Goal: Find specific page/section: Find specific page/section

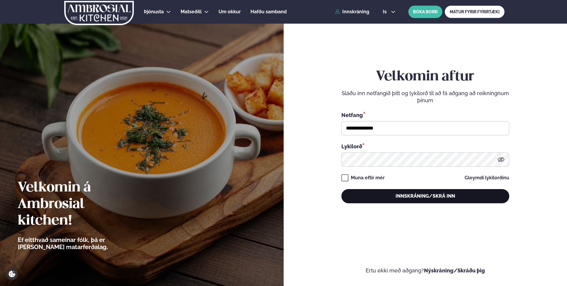
click at [418, 196] on button "Innskráning/Skrá inn" at bounding box center [425, 196] width 168 height 14
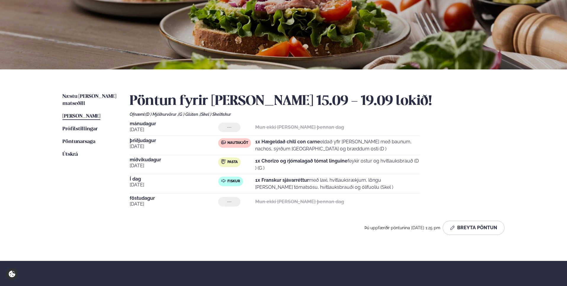
scroll to position [70, 0]
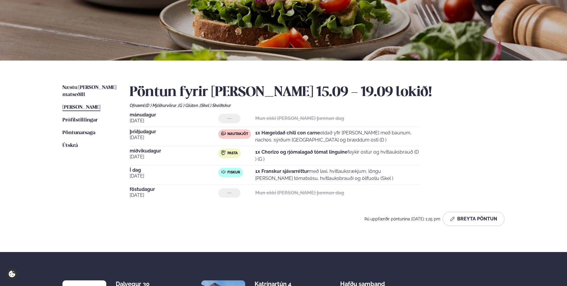
drag, startPoint x: 254, startPoint y: 173, endPoint x: 367, endPoint y: 179, distance: 112.6
click at [367, 179] on div "Fiskur 1x Franskur sjávarréttur með laxi, hvítlauksrækjum, löngu [PERSON_NAME] …" at bounding box center [319, 175] width 202 height 14
click at [367, 179] on p "1x Franskur sjávarréttur með laxi, hvítlauksrækjum, löngu [PERSON_NAME] tómatsó…" at bounding box center [337, 175] width 165 height 14
drag, startPoint x: 367, startPoint y: 179, endPoint x: 245, endPoint y: 172, distance: 121.8
click at [229, 171] on div "Fiskur 1x Franskur sjávarréttur með laxi, hvítlauksrækjum, löngu [PERSON_NAME] …" at bounding box center [319, 175] width 202 height 14
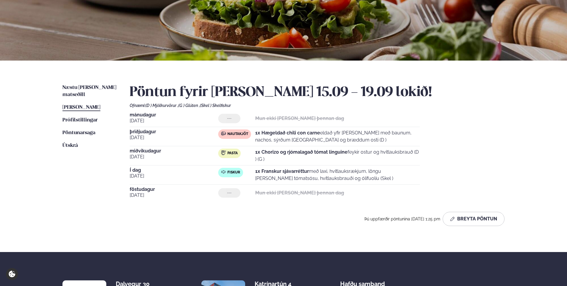
click at [363, 180] on p "1x Franskur sjávarréttur með laxi, hvítlauksrækjum, löngu [PERSON_NAME] tómatsó…" at bounding box center [337, 175] width 165 height 14
click at [94, 87] on span "Næstu [PERSON_NAME] matseðill" at bounding box center [89, 91] width 54 height 12
